Goal: Task Accomplishment & Management: Use online tool/utility

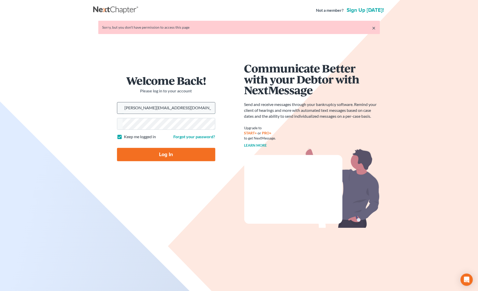
click at [169, 106] on input "ron@fairmaxlaw.com" at bounding box center [169, 107] width 92 height 11
click at [157, 155] on input "Log In" at bounding box center [166, 154] width 98 height 13
type input "ron@fairmaxlaw.com"
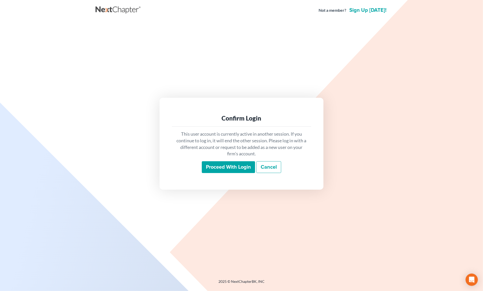
click at [241, 167] on input "Proceed with login" at bounding box center [228, 167] width 53 height 12
